Goal: Task Accomplishment & Management: Complete application form

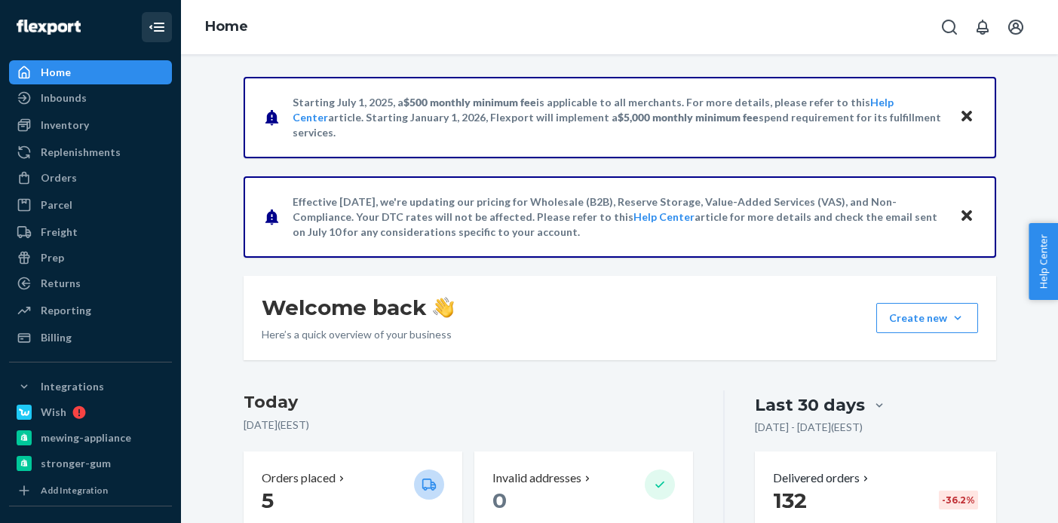
click at [97, 100] on div "Inbounds" at bounding box center [91, 97] width 160 height 21
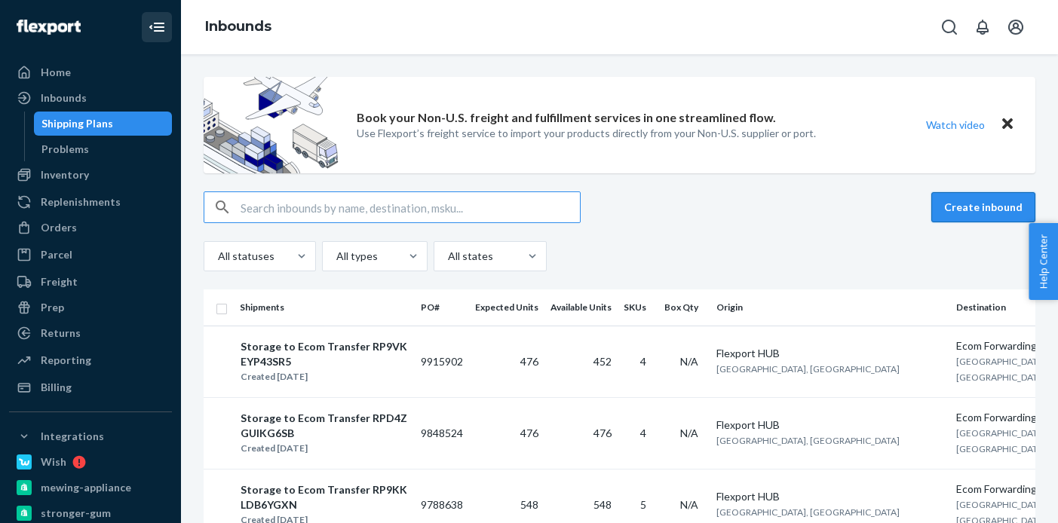
click at [986, 207] on button "Create inbound" at bounding box center [983, 207] width 104 height 30
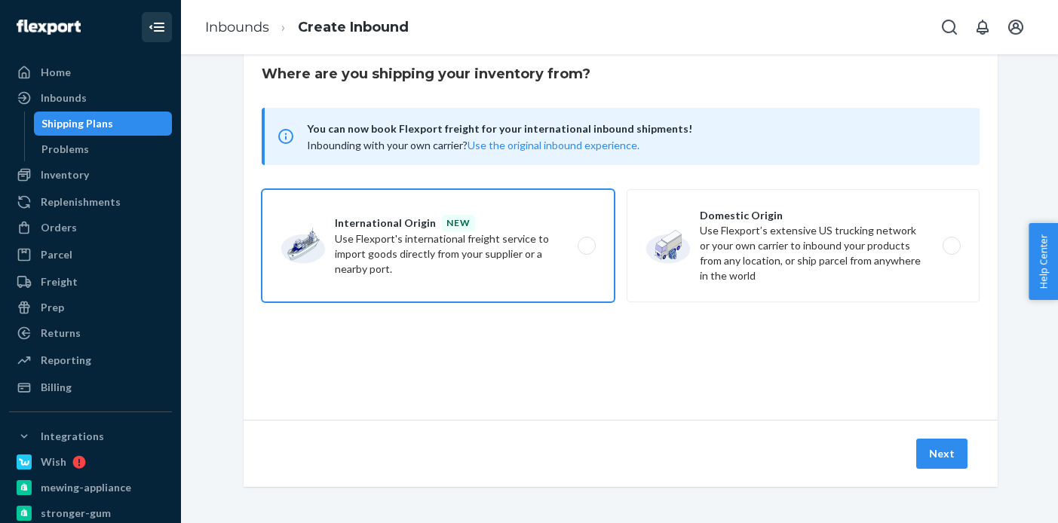
scroll to position [42, 0]
click at [540, 252] on label "International Origin new Use Flexport's international freight service to import…" at bounding box center [438, 246] width 353 height 113
click at [586, 252] on input "International Origin new Use Flexport's international freight service to import…" at bounding box center [591, 247] width 10 height 10
radio input "true"
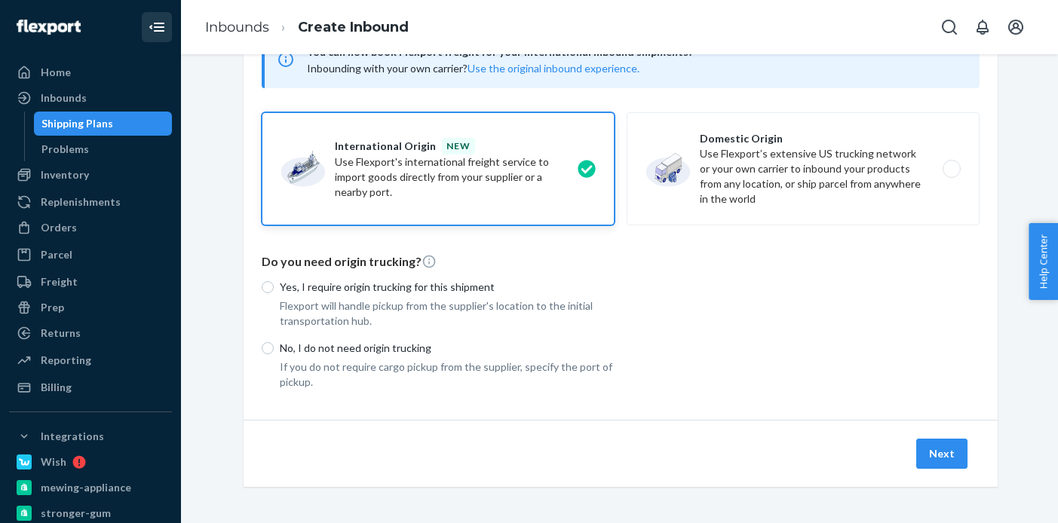
scroll to position [119, 0]
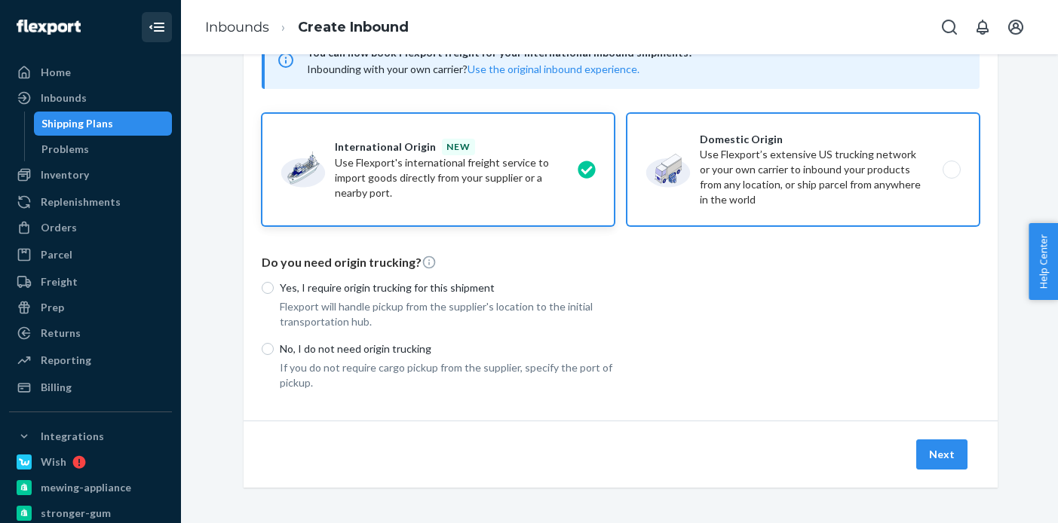
click at [851, 195] on label "Domestic Origin Use Flexport’s extensive US trucking network or your own carrie…" at bounding box center [803, 169] width 353 height 113
click at [951, 175] on input "Domestic Origin Use Flexport’s extensive US trucking network or your own carrie…" at bounding box center [956, 170] width 10 height 10
radio input "true"
radio input "false"
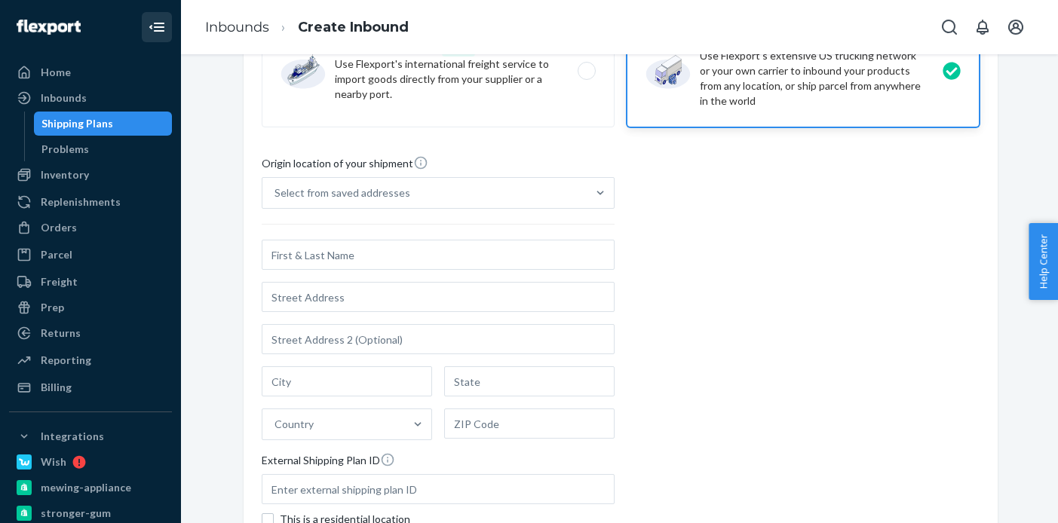
scroll to position [256, 0]
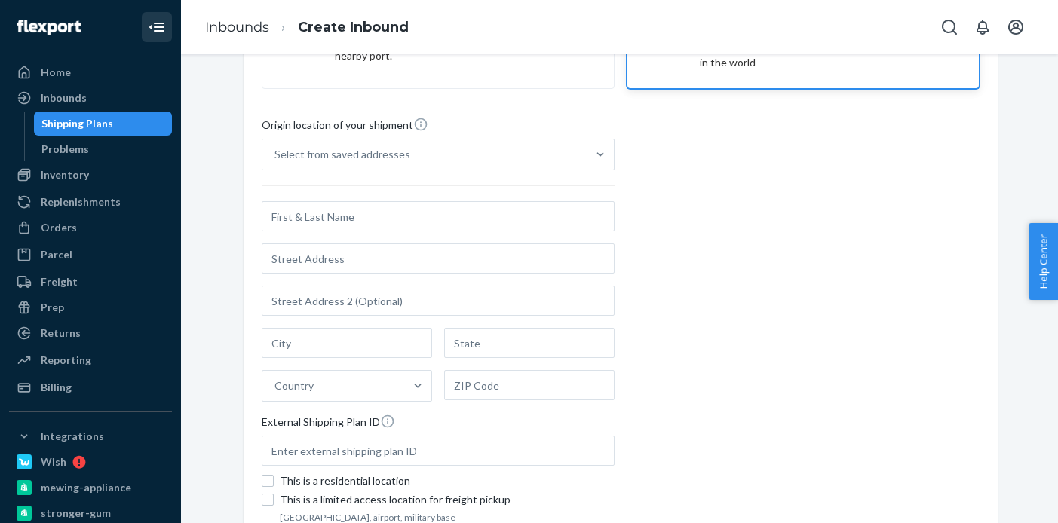
click at [333, 220] on input "text" at bounding box center [438, 216] width 353 height 30
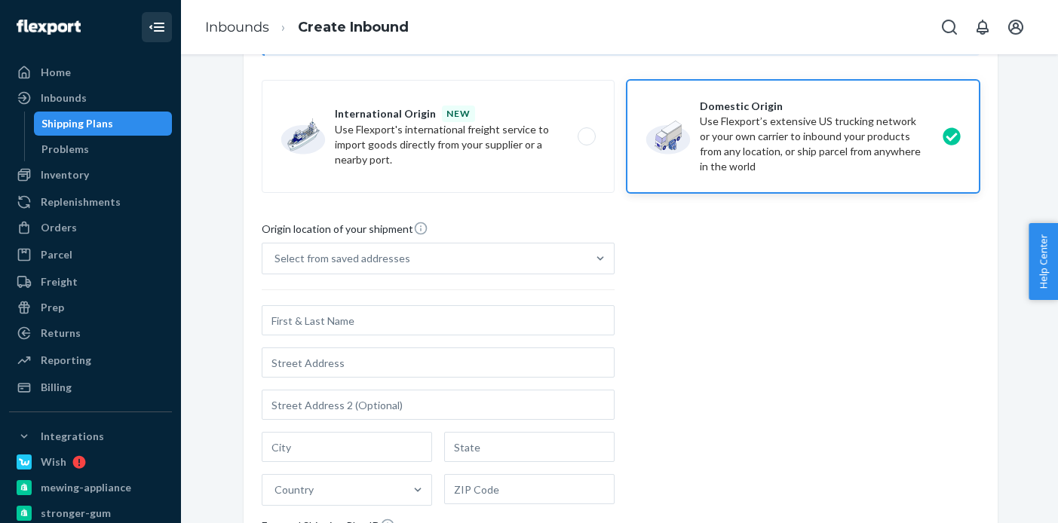
scroll to position [154, 0]
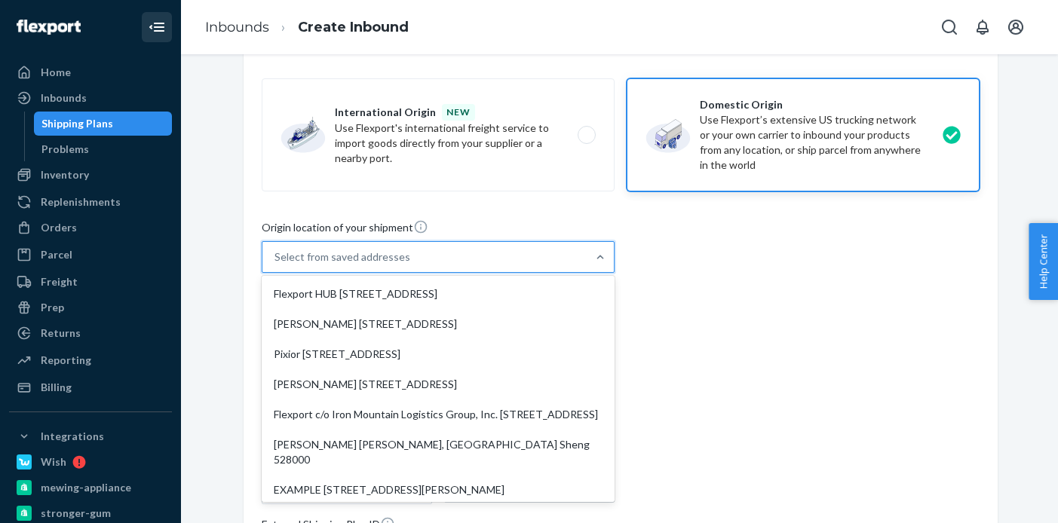
click at [336, 258] on div "Select from saved addresses" at bounding box center [342, 257] width 136 height 15
click at [276, 258] on input "option Flexport HUB [STREET_ADDRESS]. 9 results available. Use Up and Down to c…" at bounding box center [275, 257] width 2 height 15
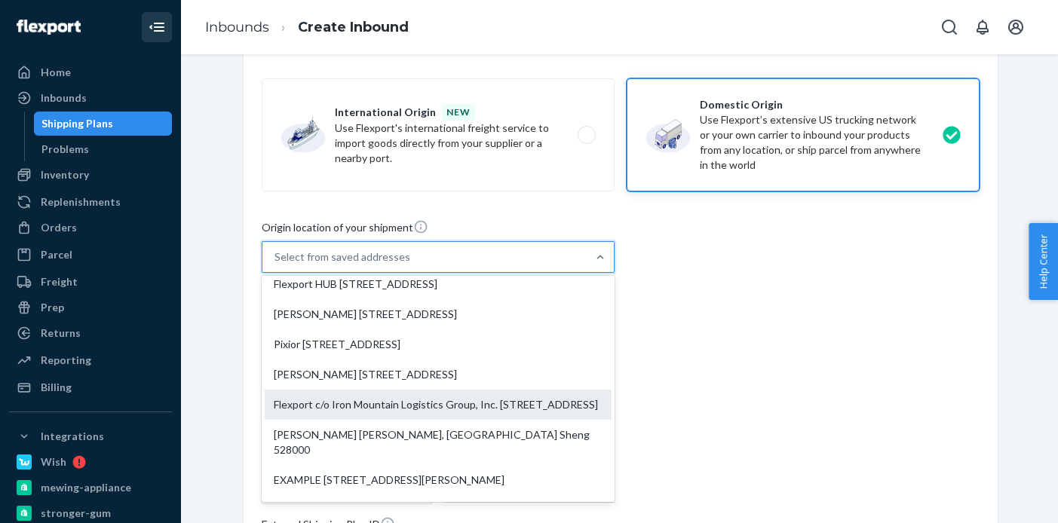
scroll to position [0, 0]
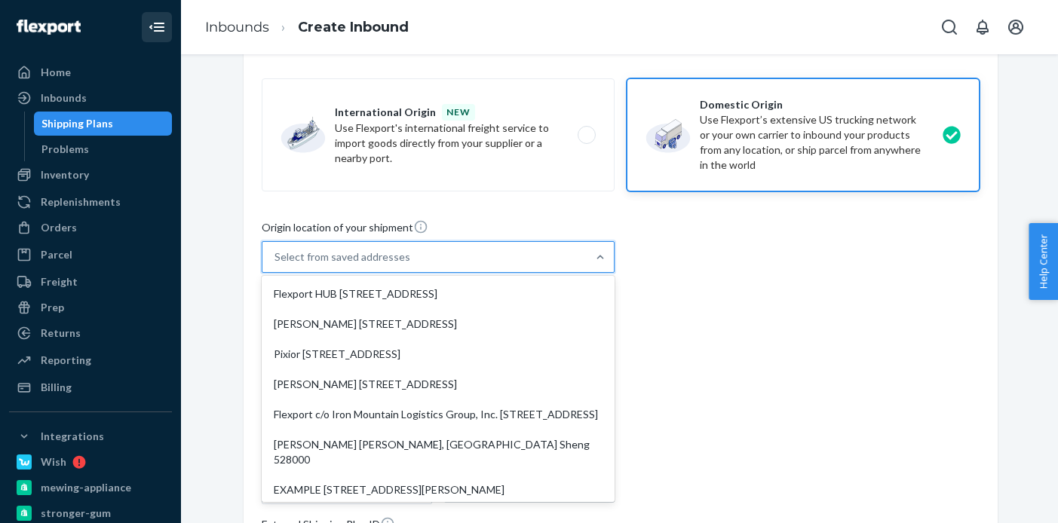
click at [653, 280] on div "Origin location of your shipment option Flexport HUB [STREET_ADDRESS] focused, …" at bounding box center [621, 424] width 718 height 411
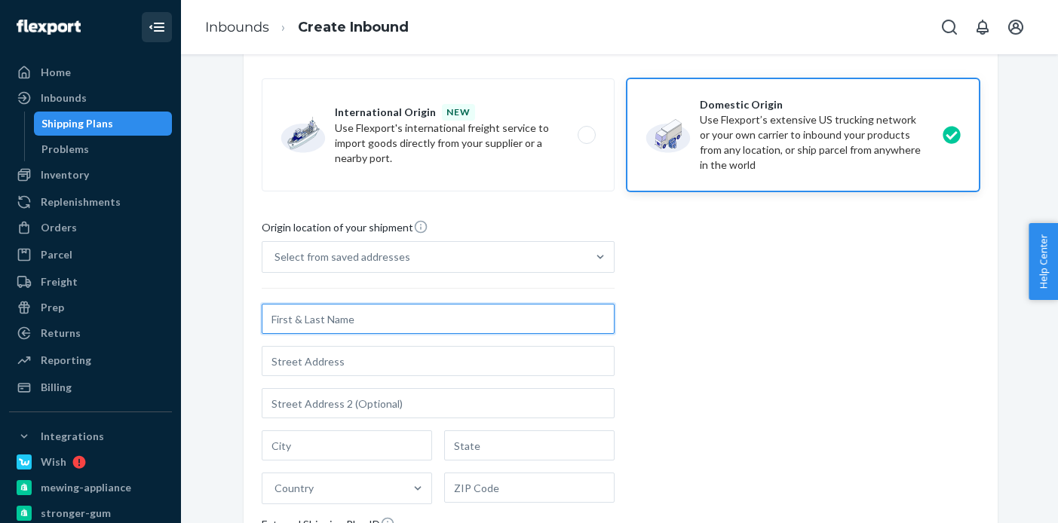
click at [333, 314] on input "text" at bounding box center [438, 319] width 353 height 30
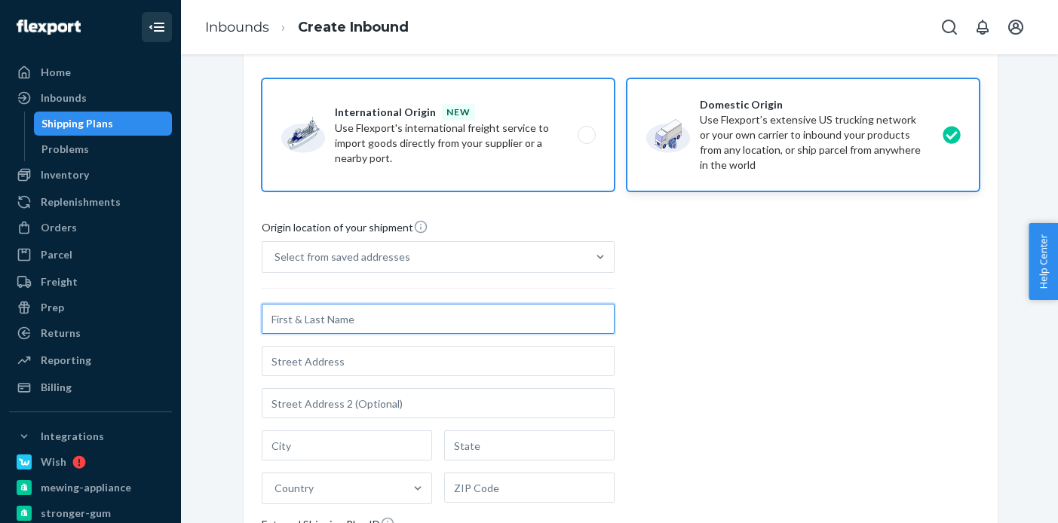
scroll to position [219, 0]
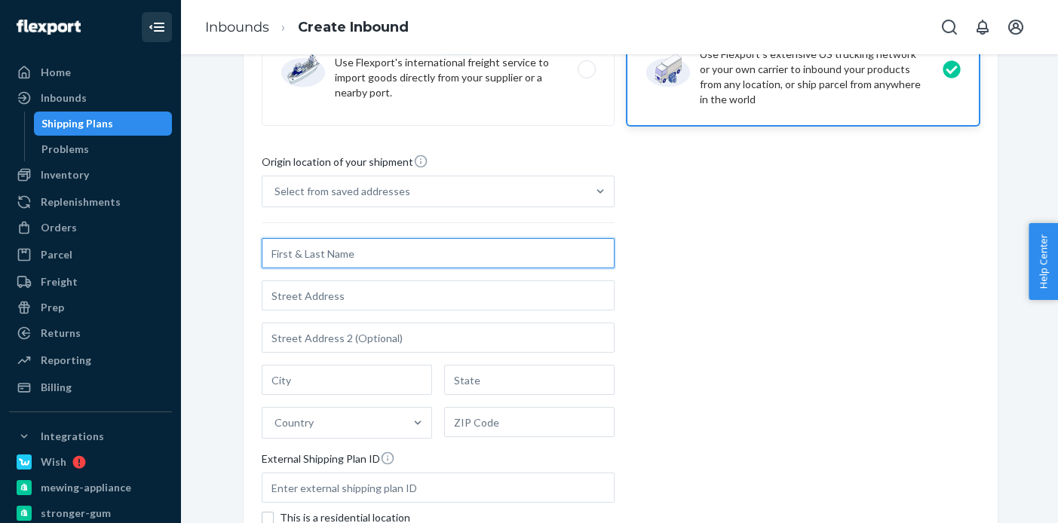
click at [363, 244] on input "text" at bounding box center [438, 253] width 353 height 30
click at [357, 253] on input "text" at bounding box center [438, 253] width 353 height 30
click at [324, 262] on input "text" at bounding box center [438, 253] width 353 height 30
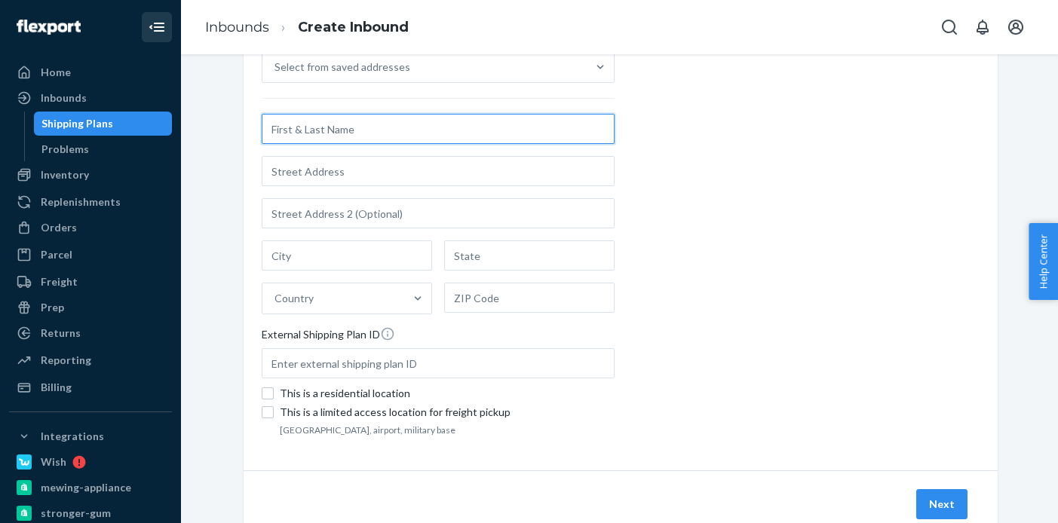
scroll to position [342, 0]
click at [369, 134] on input "text" at bounding box center [438, 130] width 353 height 30
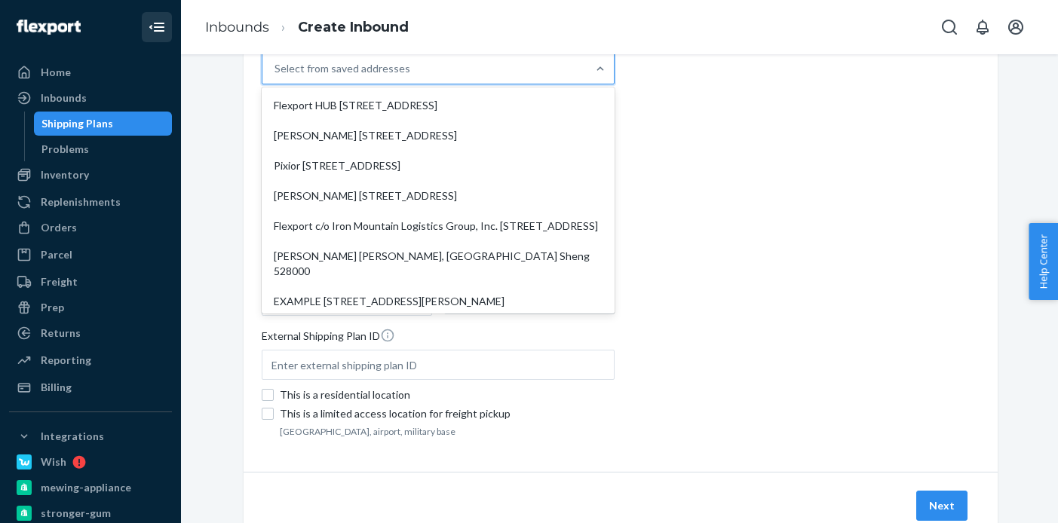
click at [366, 72] on div "Select from saved addresses" at bounding box center [342, 68] width 136 height 15
click at [276, 72] on input "option Flexport HUB [STREET_ADDRESS]. 9 results available. Use Up and Down to c…" at bounding box center [275, 68] width 2 height 15
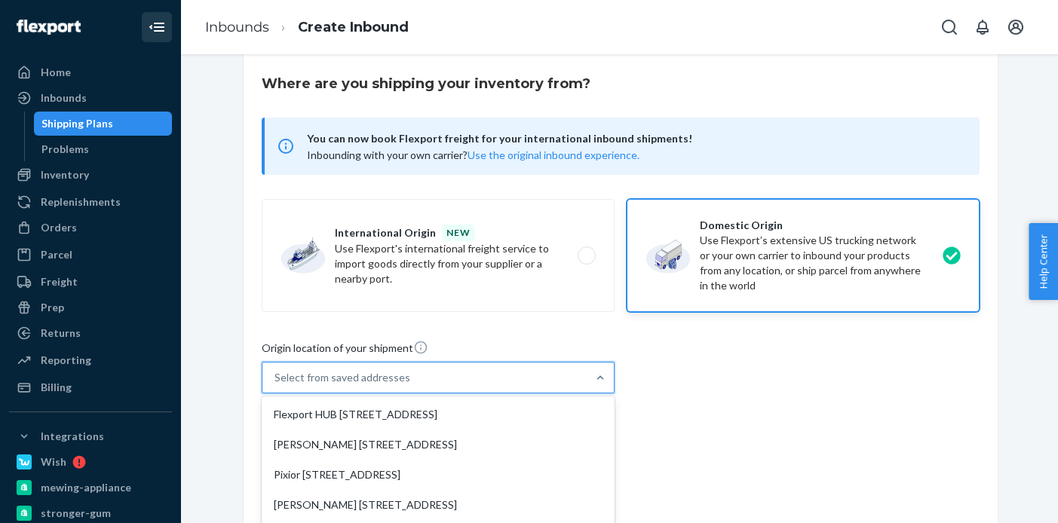
scroll to position [0, 0]
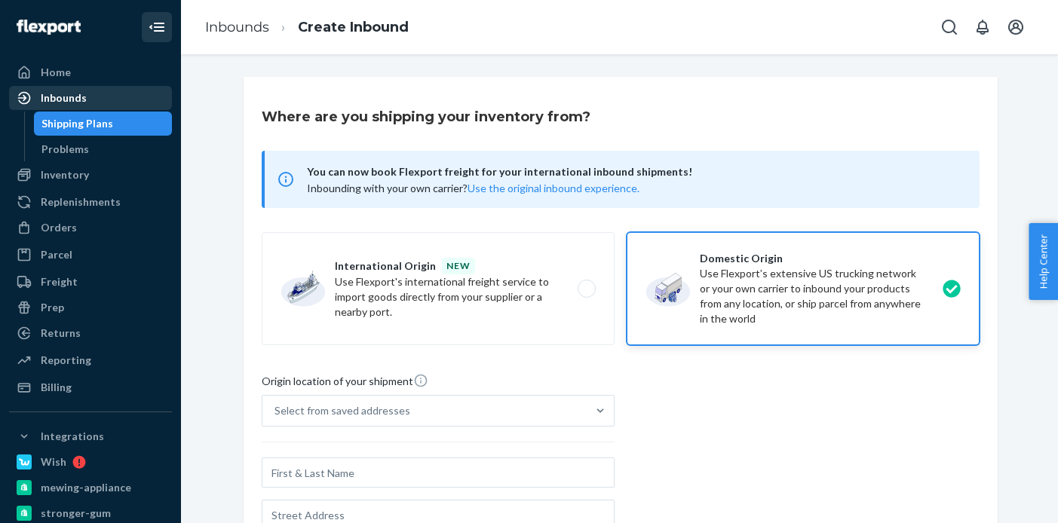
click at [92, 99] on div "Inbounds" at bounding box center [91, 97] width 160 height 21
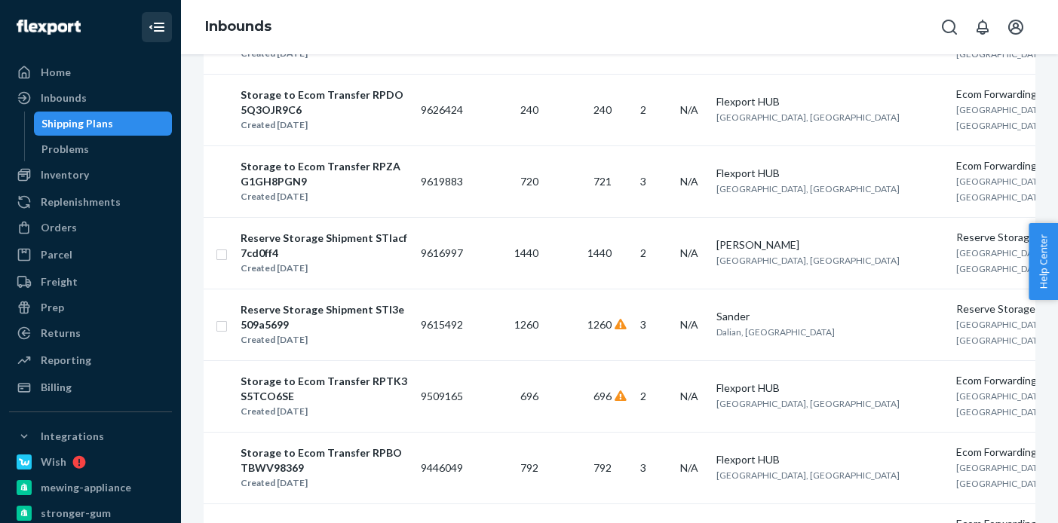
scroll to position [612, 0]
